Goal: Task Accomplishment & Management: Complete application form

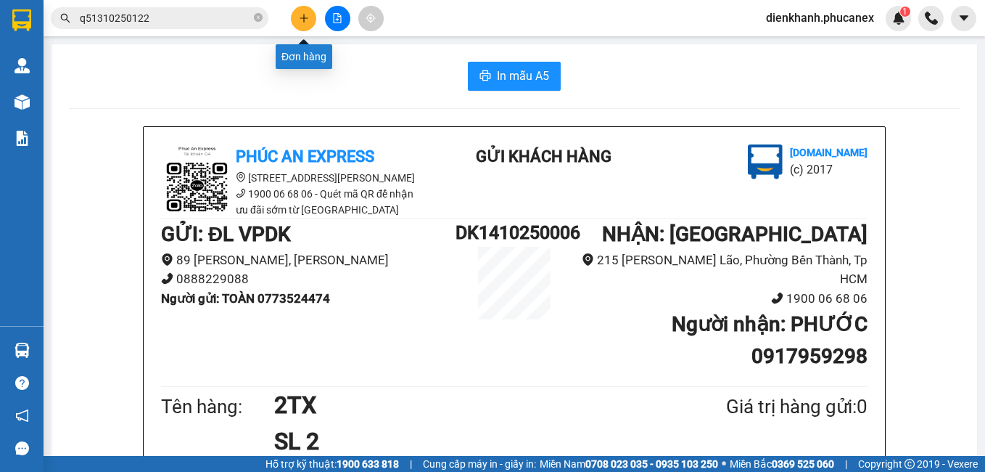
click at [302, 28] on button at bounding box center [303, 18] width 25 height 25
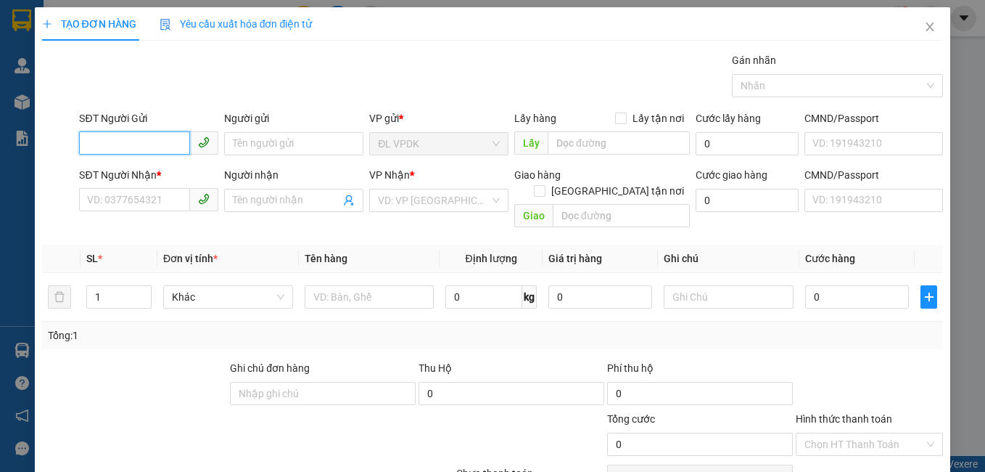
click at [176, 143] on input "SĐT Người Gửi" at bounding box center [134, 142] width 111 height 23
click at [141, 170] on div "0705682345 - HUY" at bounding box center [147, 173] width 120 height 16
type input "0705682345"
type input "HUY"
type input "0779123903"
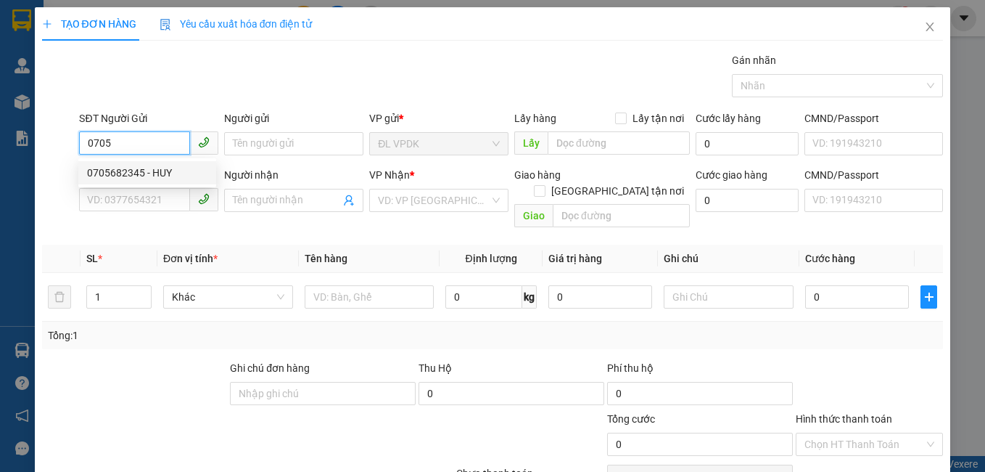
type input "PHƯƠNG"
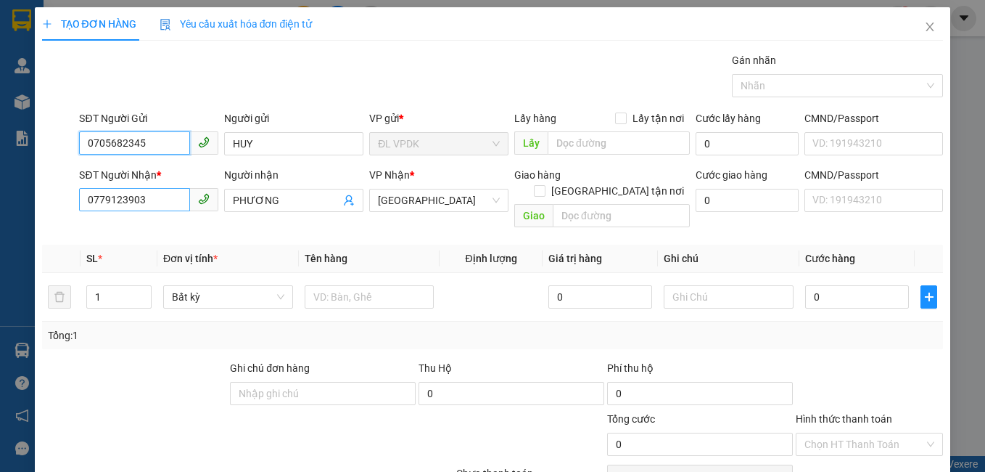
type input "0705682345"
click at [156, 195] on input "0779123903" at bounding box center [134, 199] width 111 height 23
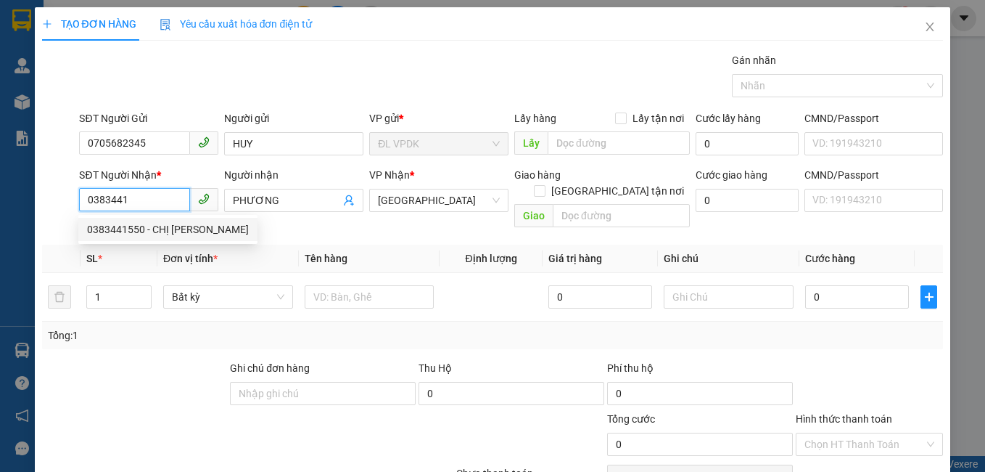
click at [126, 226] on div "0383441550 - CHỊ [PERSON_NAME]" at bounding box center [168, 229] width 162 height 16
type input "0383441550"
type input "CHỊ [PERSON_NAME]"
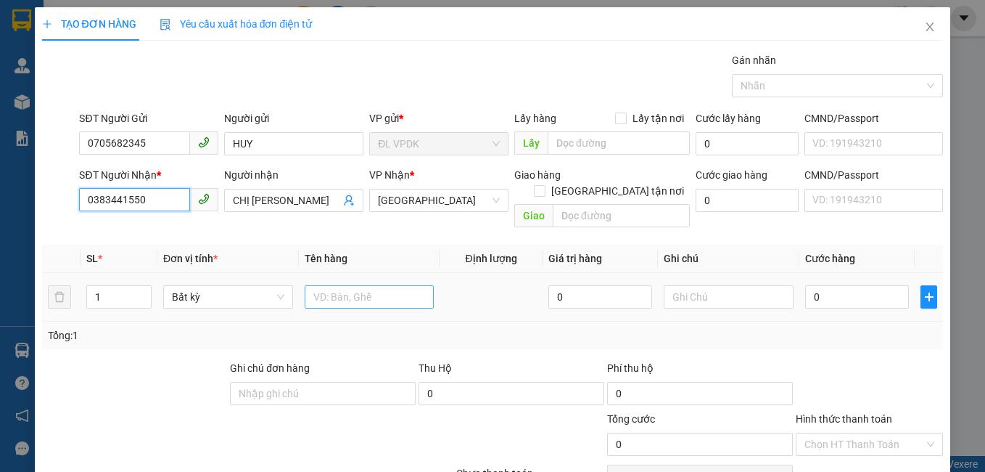
type input "0383441550"
click at [347, 286] on input "text" at bounding box center [370, 296] width 130 height 23
type input "1TX"
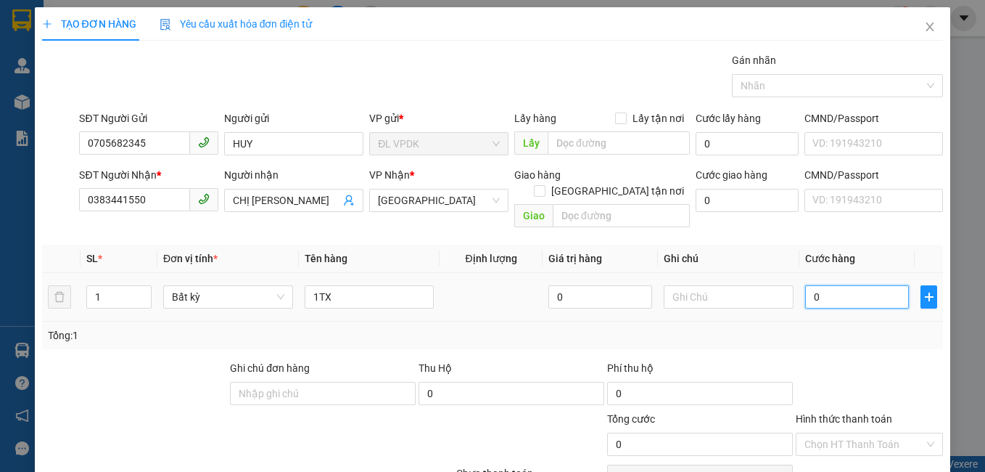
click at [808, 285] on input "0" at bounding box center [857, 296] width 104 height 23
type input "3"
type input "30"
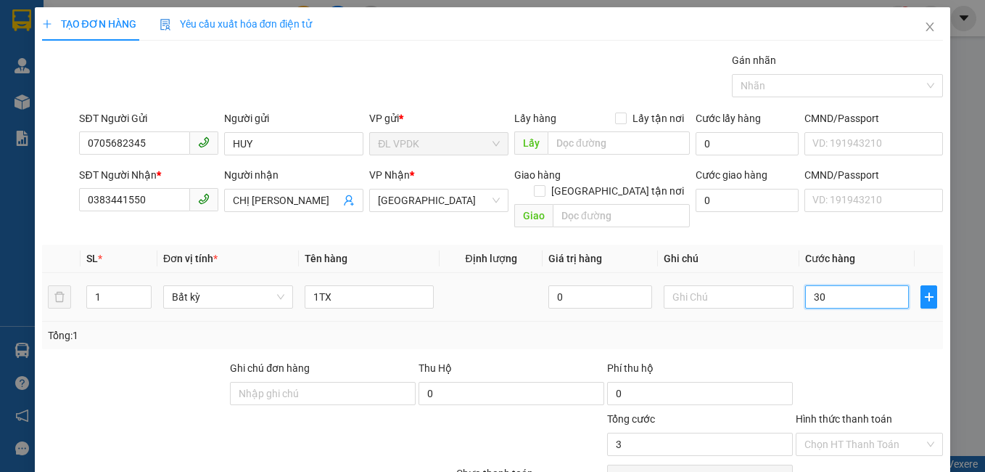
type input "30"
type input "30.000"
click at [828, 413] on label "Hình thức thanh toán" at bounding box center [844, 419] width 96 height 12
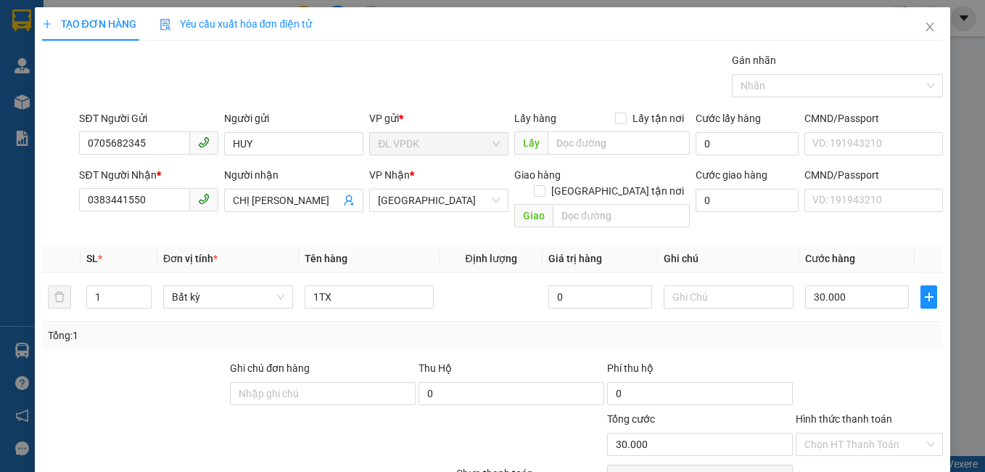
click at [828, 433] on input "Hình thức thanh toán" at bounding box center [864, 444] width 120 height 22
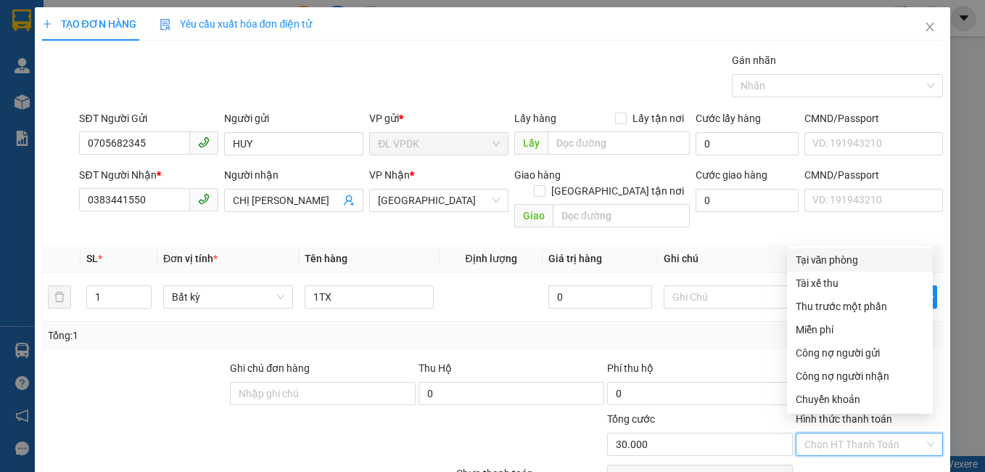
click at [825, 265] on div "Tại văn phòng" at bounding box center [860, 260] width 128 height 16
type input "0"
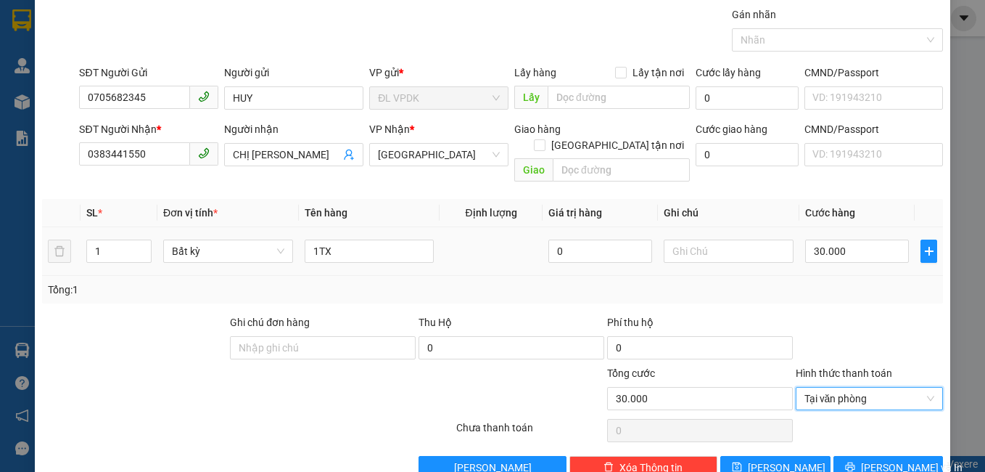
scroll to position [65, 0]
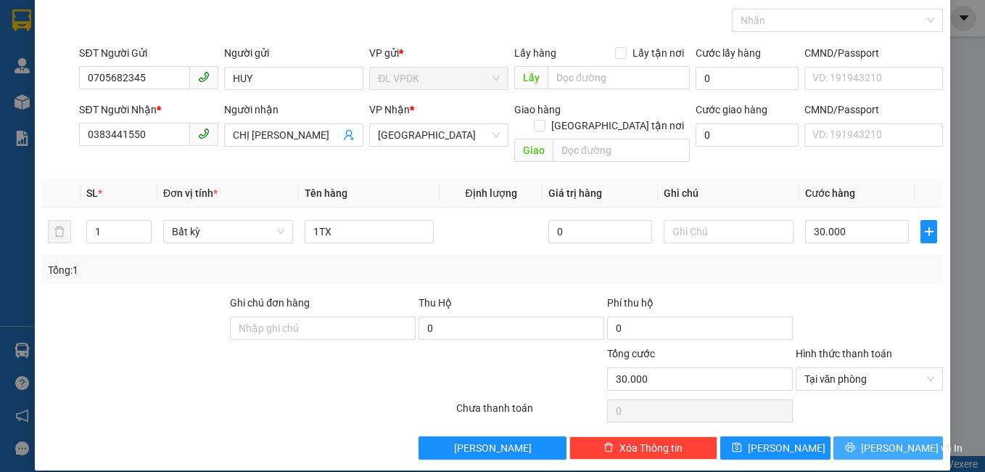
click at [881, 440] on span "[PERSON_NAME] và In" at bounding box center [912, 448] width 102 height 16
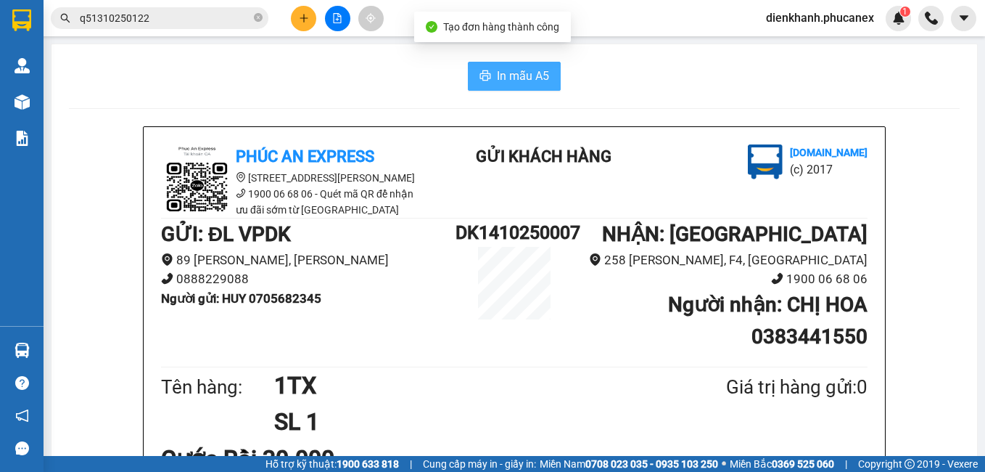
click at [530, 76] on span "In mẫu A5" at bounding box center [523, 76] width 52 height 18
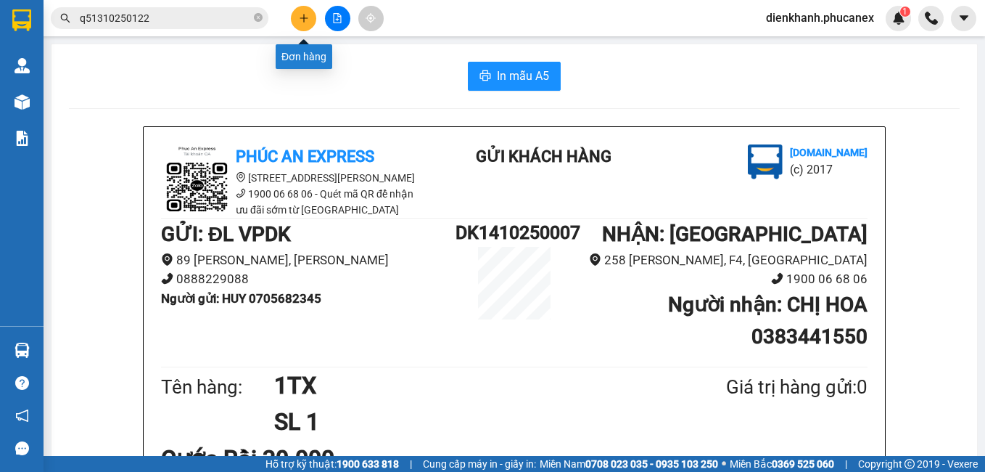
click at [306, 22] on icon "plus" at bounding box center [304, 18] width 10 height 10
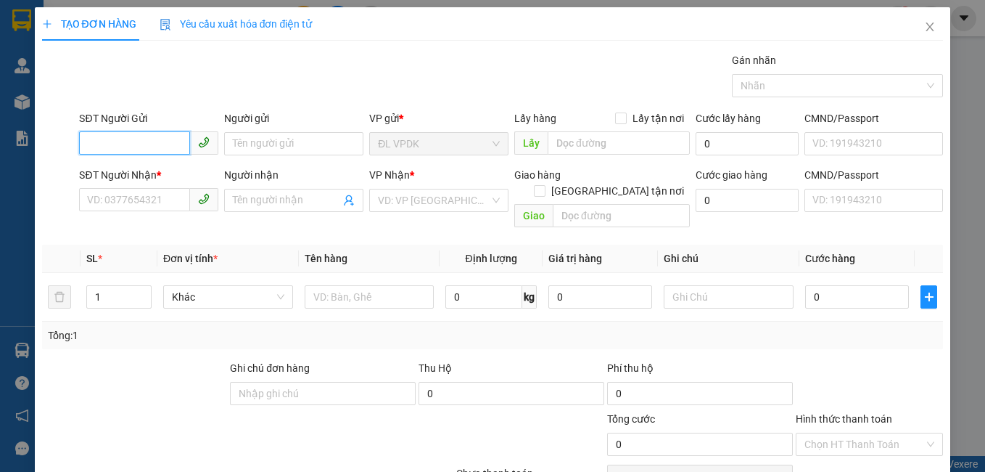
click at [185, 139] on input "SĐT Người Gửi" at bounding box center [134, 142] width 111 height 23
click at [117, 171] on div "0705682345 - HUY" at bounding box center [147, 173] width 120 height 16
type input "0705682345"
type input "HUY"
type input "0383441550"
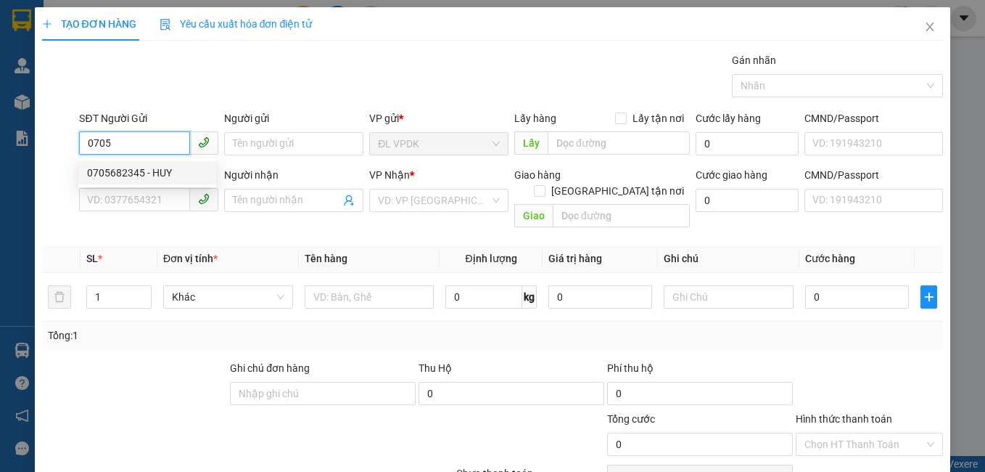
type input "CHỊ [PERSON_NAME]"
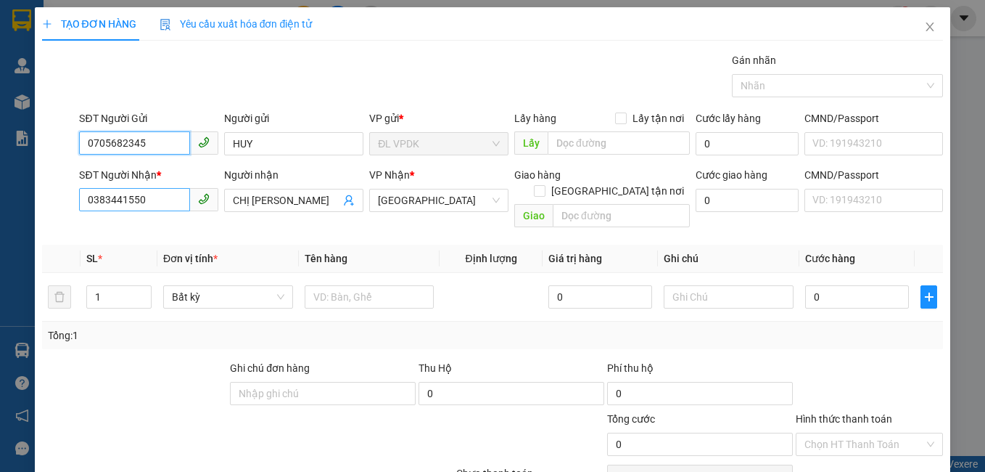
type input "0705682345"
click at [162, 201] on input "0383441550" at bounding box center [134, 199] width 111 height 23
click at [109, 199] on input "093577" at bounding box center [134, 199] width 111 height 23
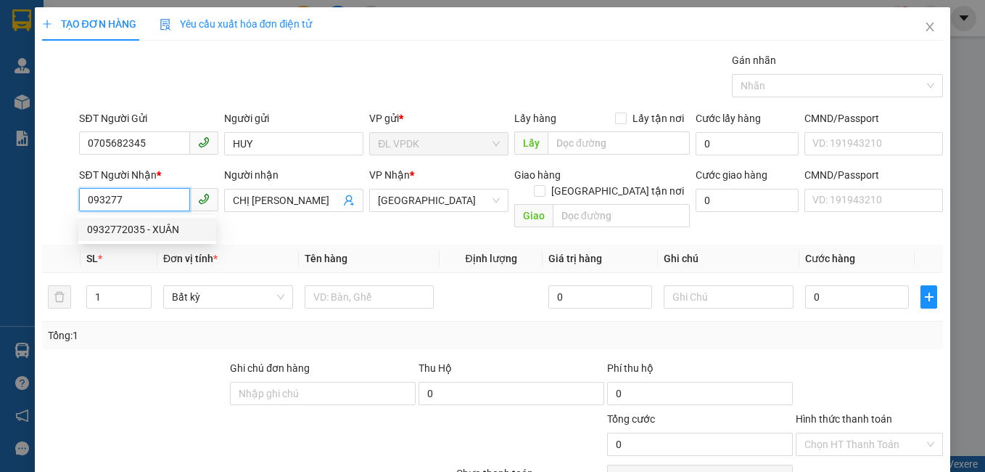
click at [119, 228] on div "0932772035 - XUÂN" at bounding box center [147, 229] width 120 height 16
type input "0932772035"
type input "XUÂN"
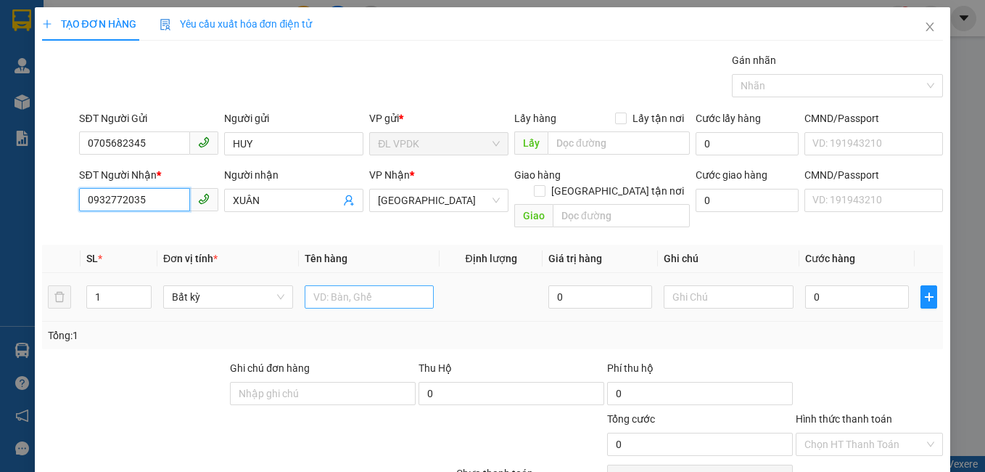
type input "0932772035"
click at [335, 285] on input "text" at bounding box center [370, 296] width 130 height 23
type input "1TX"
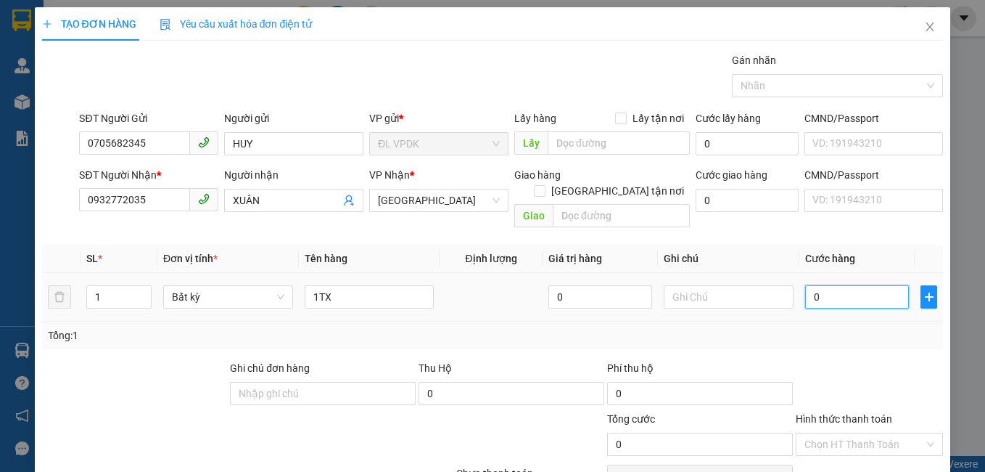
click at [813, 285] on input "0" at bounding box center [857, 296] width 104 height 23
type input "5"
type input "50"
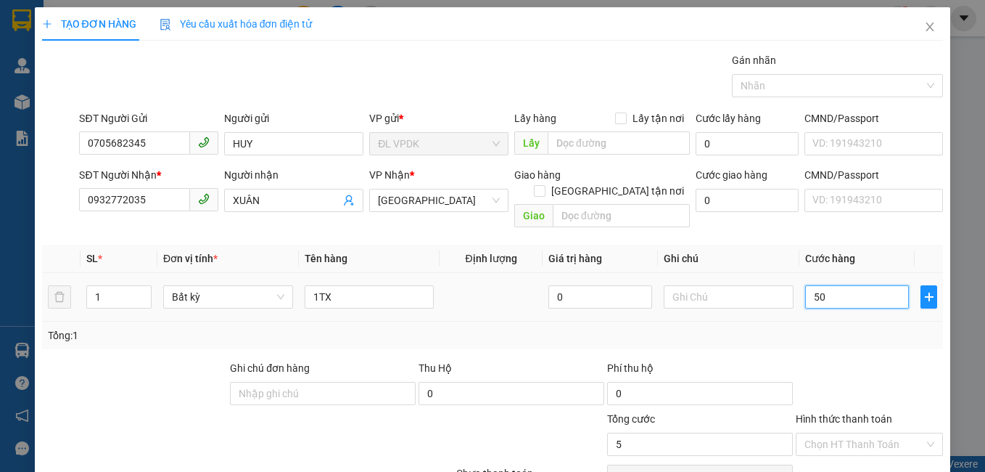
type input "50"
type input "50.000"
click at [860, 413] on label "Hình thức thanh toán" at bounding box center [844, 419] width 96 height 12
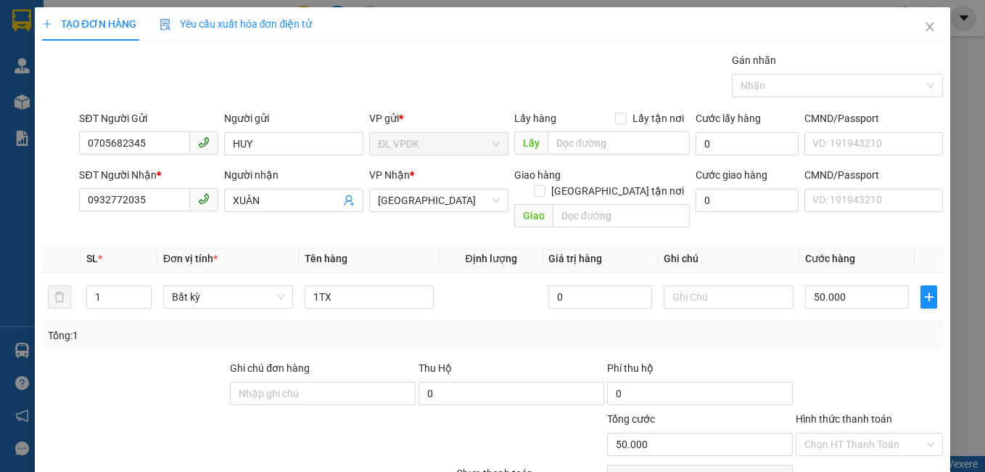
click at [860, 433] on input "Hình thức thanh toán" at bounding box center [864, 444] width 120 height 22
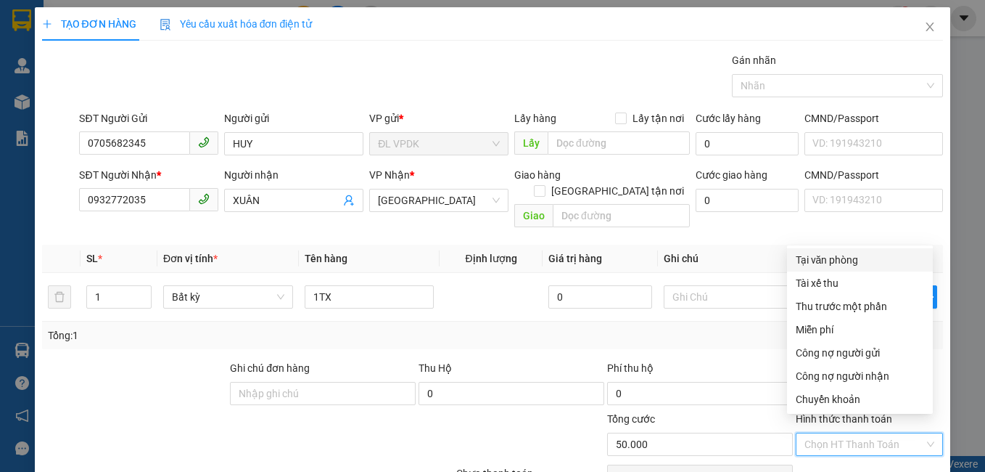
click at [835, 265] on div "Tại văn phòng" at bounding box center [860, 260] width 128 height 16
type input "0"
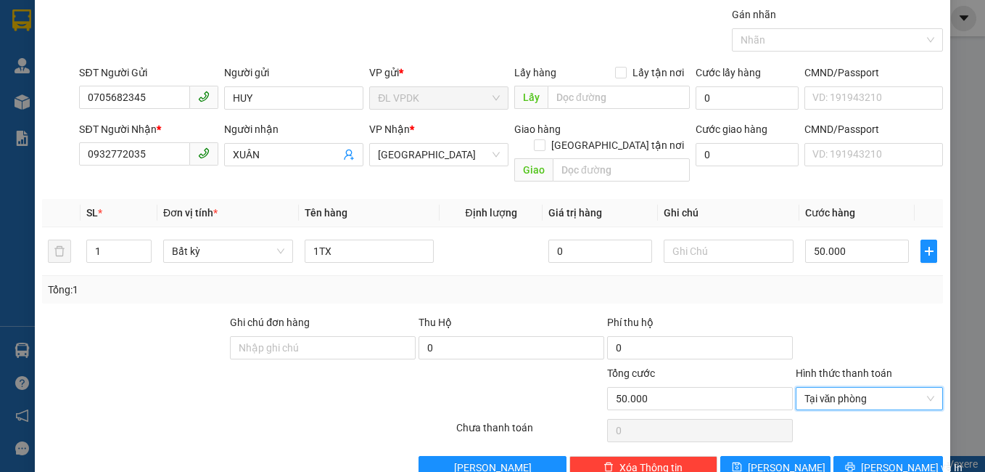
scroll to position [65, 0]
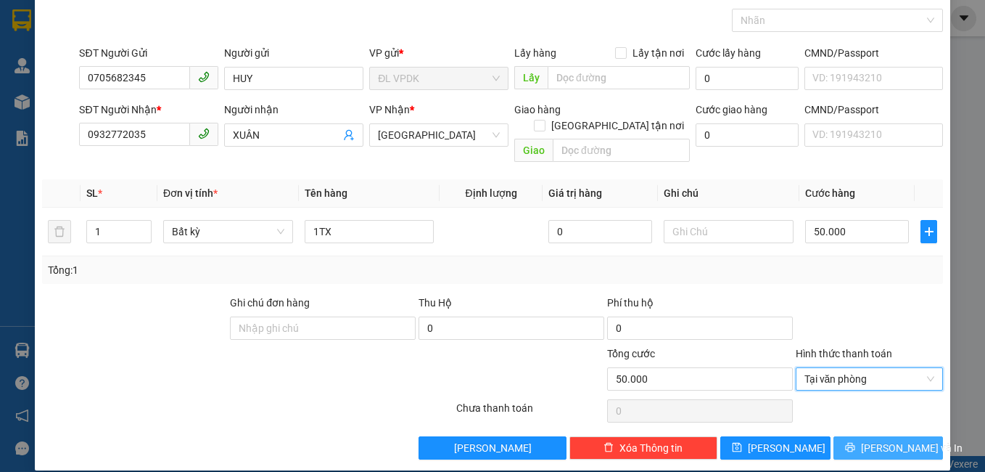
click at [872, 440] on span "[PERSON_NAME] và In" at bounding box center [912, 448] width 102 height 16
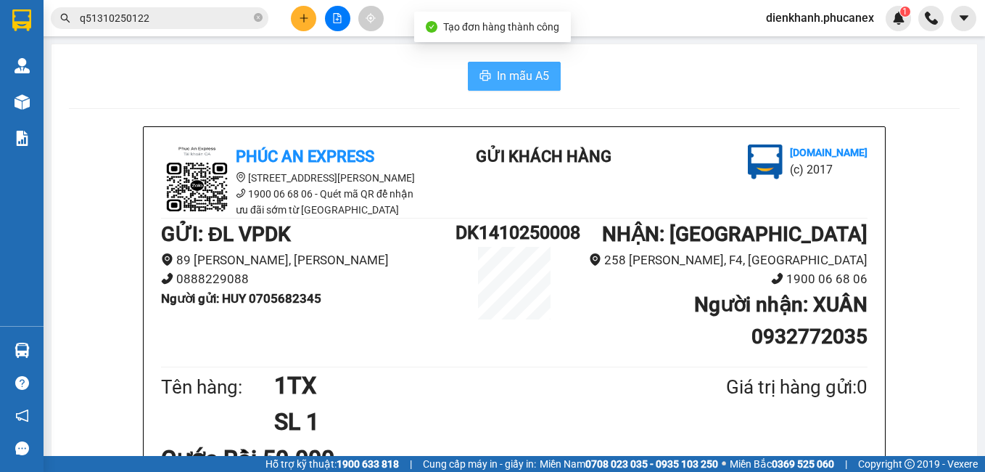
click at [527, 87] on button "In mẫu A5" at bounding box center [514, 76] width 93 height 29
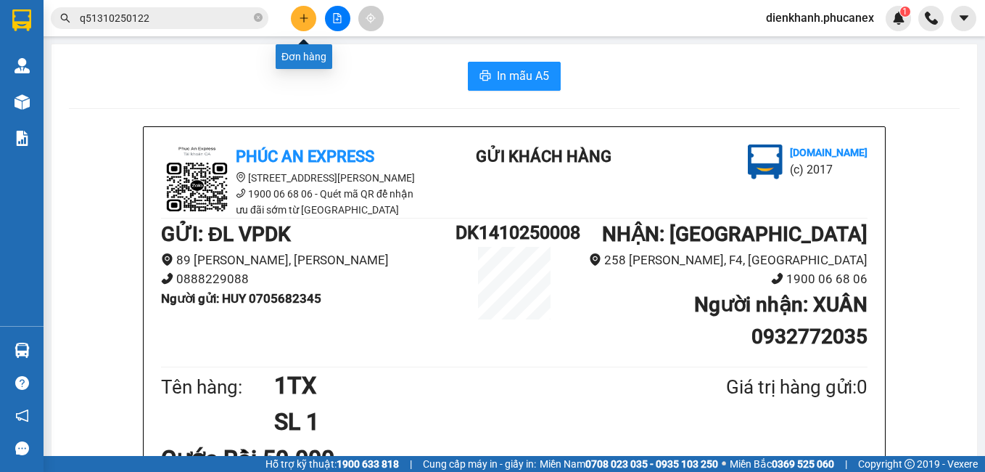
click at [307, 22] on icon "plus" at bounding box center [304, 18] width 10 height 10
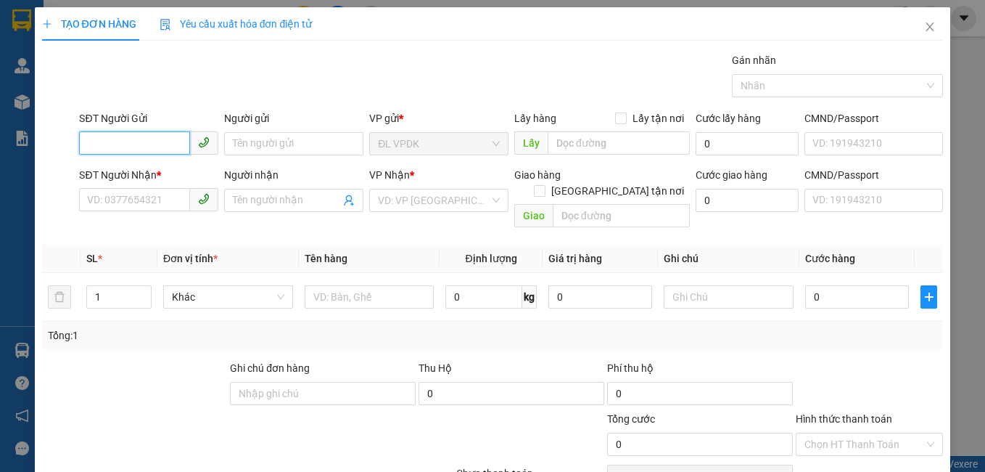
click at [180, 141] on input "SĐT Người Gửi" at bounding box center [134, 142] width 111 height 23
click at [115, 168] on div "0345392460 - HẠNH" at bounding box center [147, 173] width 120 height 16
type input "0345392460"
type input "HẠNH"
type input "0986129756"
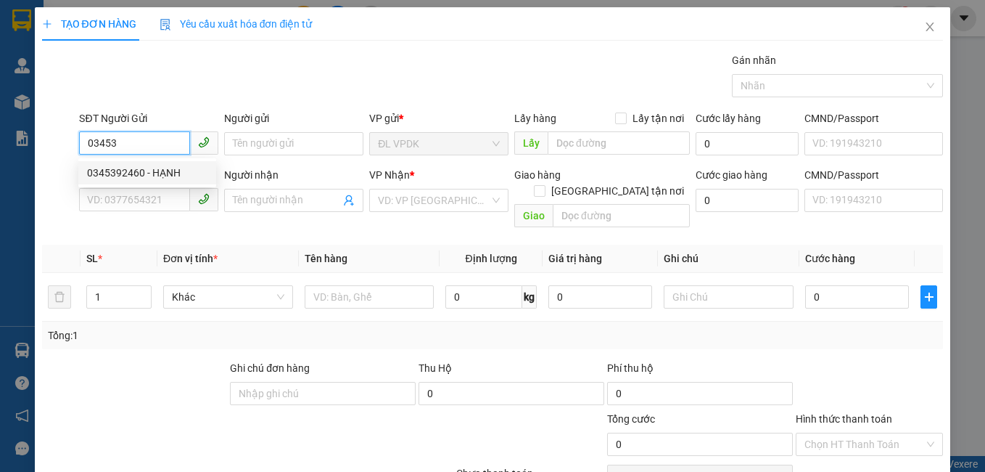
type input "TRÂM"
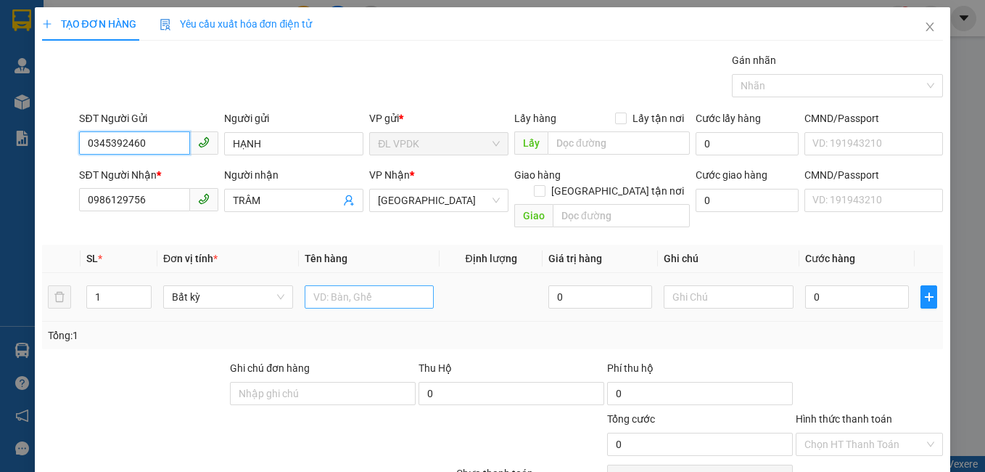
type input "0345392460"
click at [318, 285] on input "text" at bounding box center [370, 296] width 130 height 23
type input "1TX"
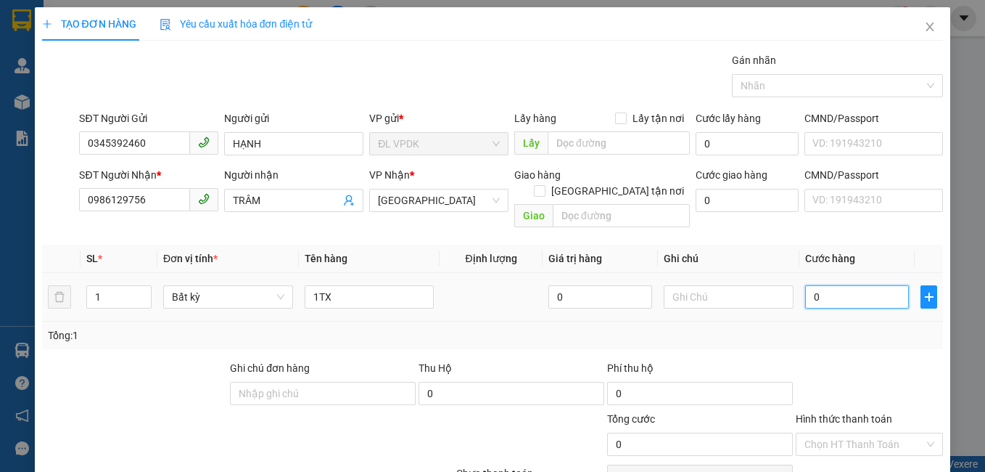
click at [806, 285] on input "0" at bounding box center [857, 296] width 104 height 23
type input "2"
type input "0"
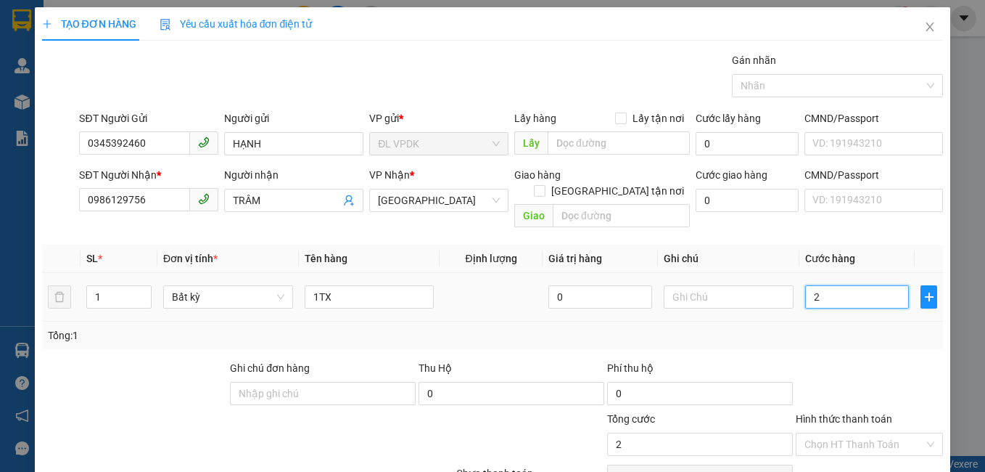
type input "0"
click at [805, 285] on input "0" at bounding box center [857, 296] width 104 height 23
type input "30"
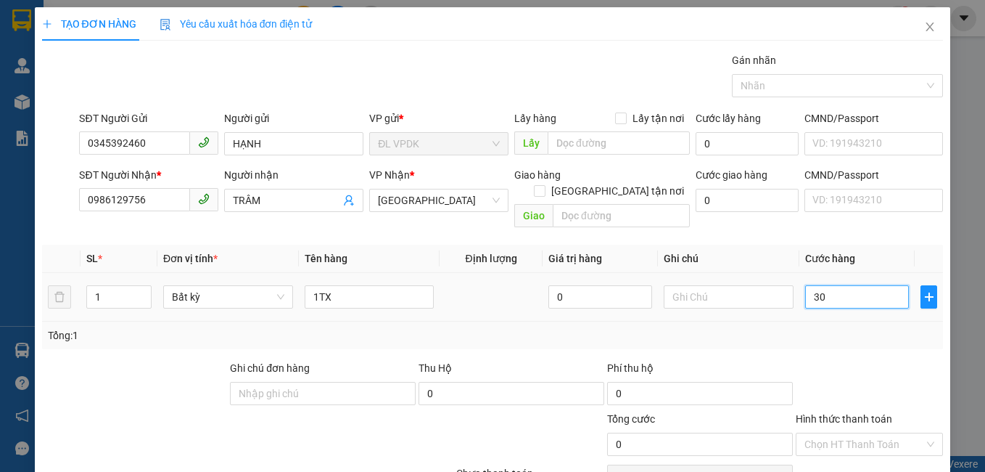
type input "30"
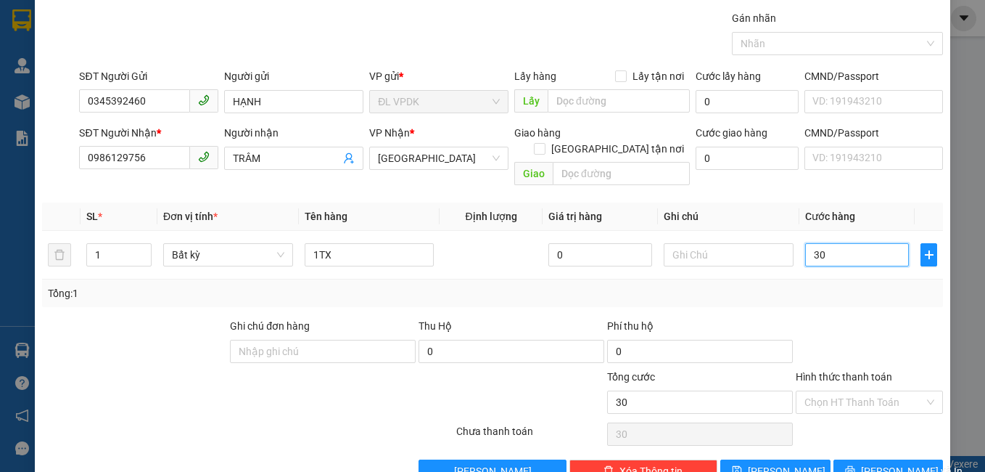
scroll to position [65, 0]
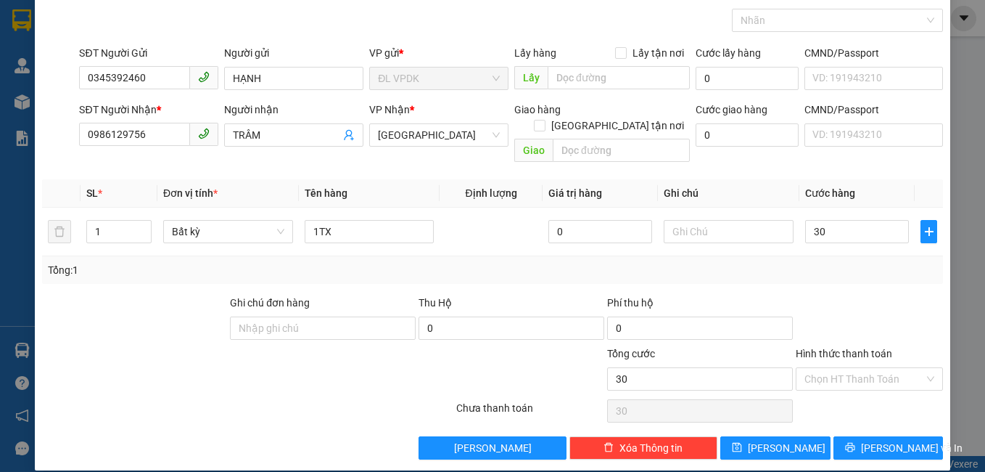
type input "30.000"
click at [841, 347] on label "Hình thức thanh toán" at bounding box center [844, 353] width 96 height 12
click at [841, 368] on input "Hình thức thanh toán" at bounding box center [864, 379] width 120 height 22
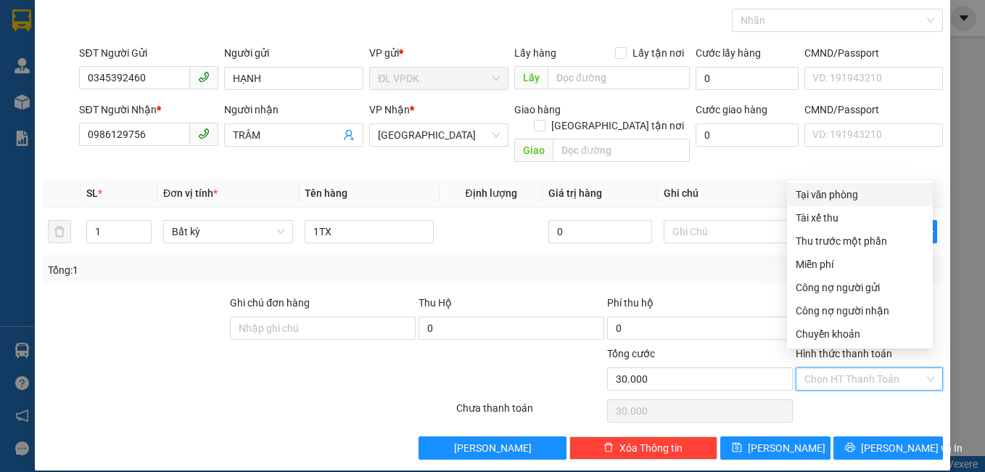
click at [831, 189] on div "Tại văn phòng" at bounding box center [860, 194] width 128 height 16
type input "0"
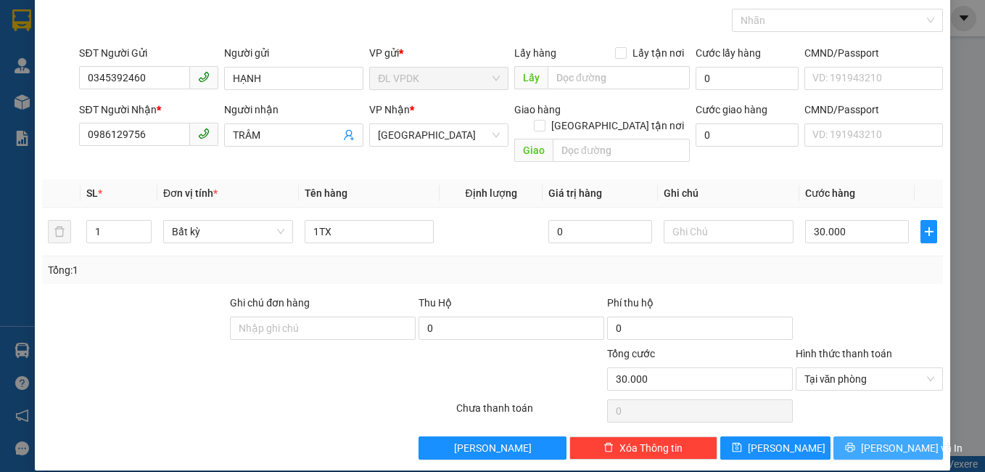
click at [876, 440] on span "[PERSON_NAME] và In" at bounding box center [912, 448] width 102 height 16
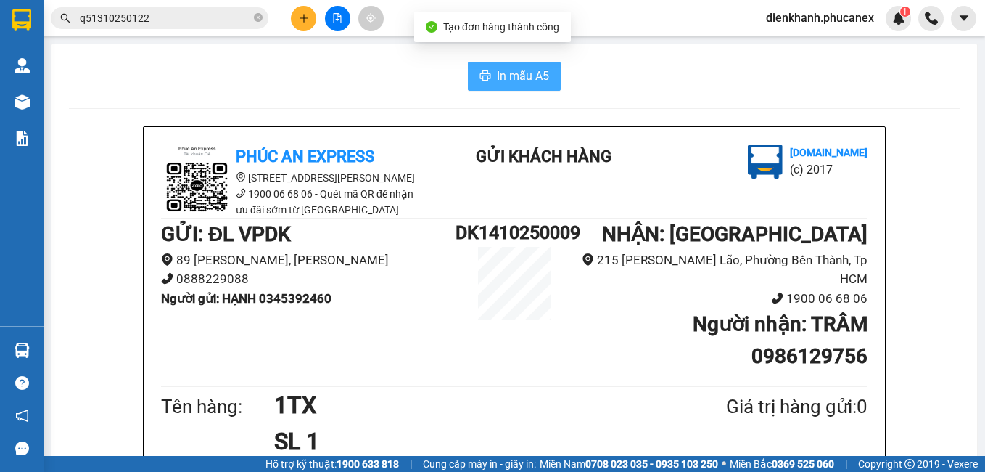
click at [498, 67] on span "In mẫu A5" at bounding box center [523, 76] width 52 height 18
